Goal: Find specific page/section: Find specific page/section

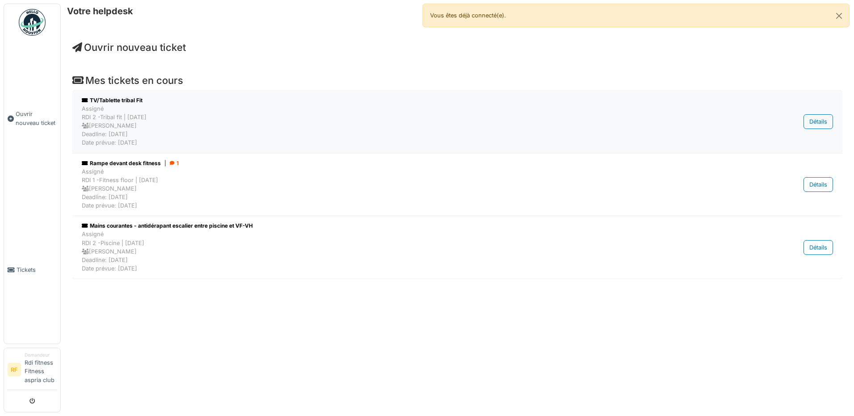
click at [125, 101] on div "TV/Tablette tribal Fit" at bounding box center [403, 100] width 642 height 8
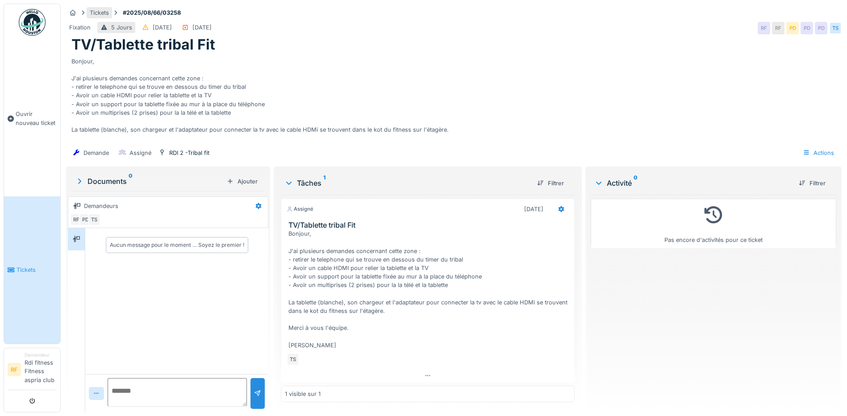
click at [94, 15] on div "Tickets" at bounding box center [99, 12] width 19 height 8
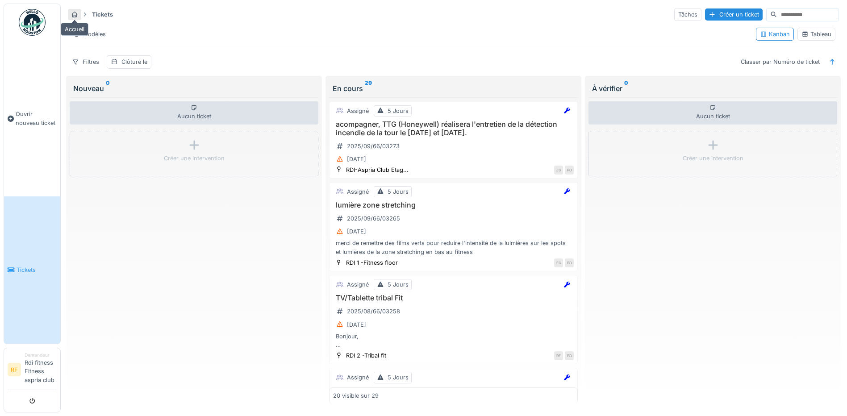
click at [79, 16] on div at bounding box center [74, 14] width 13 height 11
